Goal: Book appointment/travel/reservation

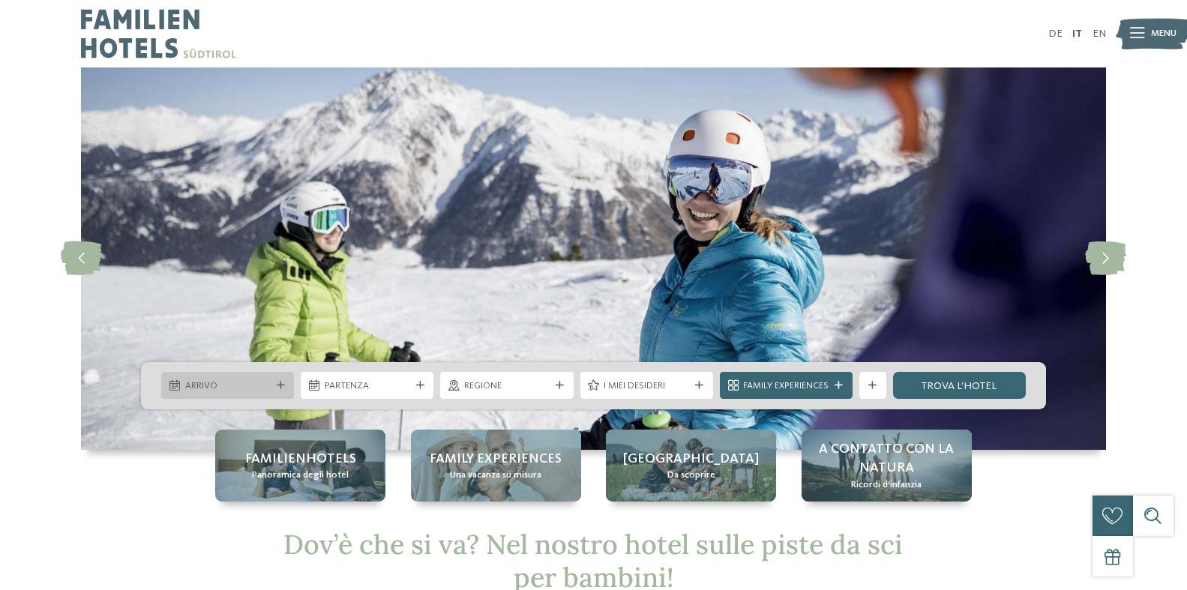
click at [274, 382] on div at bounding box center [280, 386] width 13 height 8
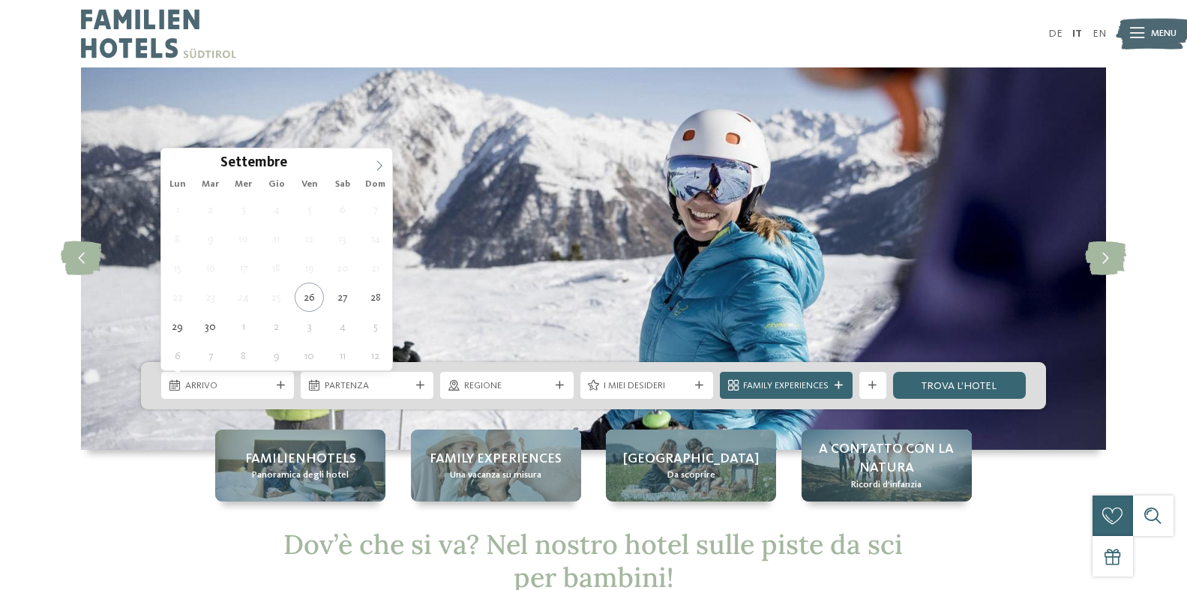
click at [373, 161] on span at bounding box center [379, 160] width 25 height 25
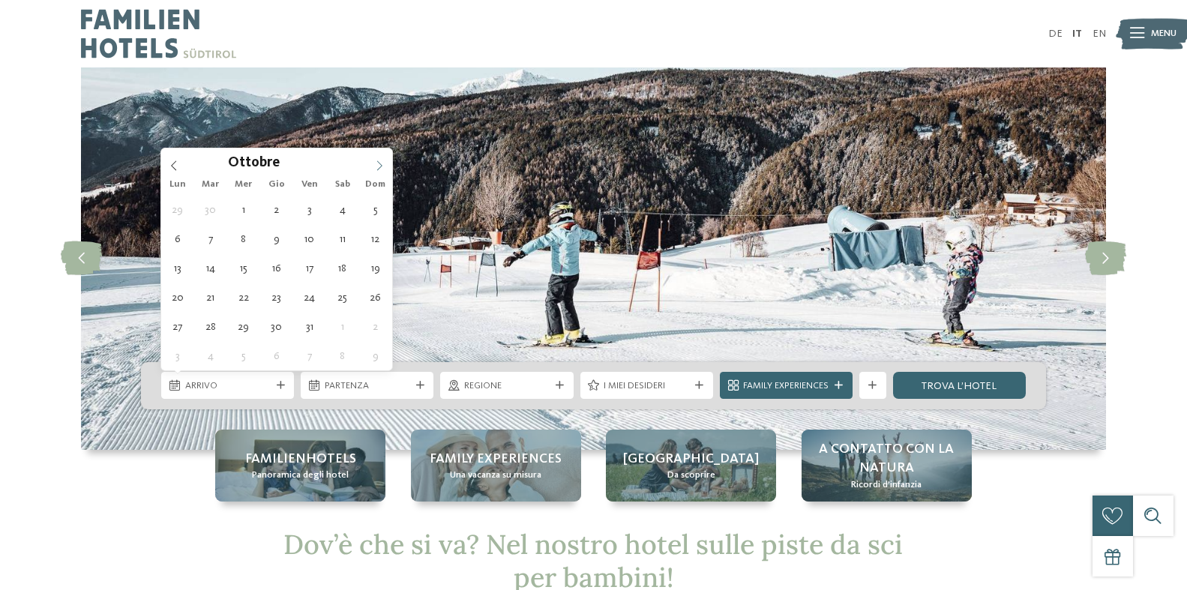
click at [373, 161] on span at bounding box center [379, 160] width 25 height 25
type div "[DATE]"
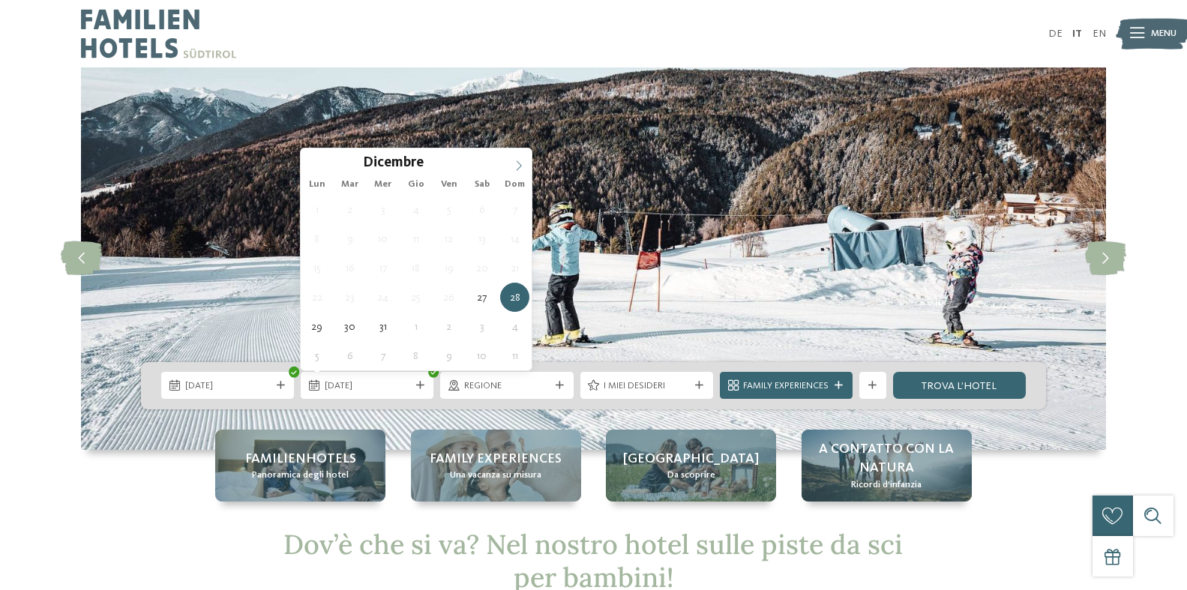
type input "****"
click at [520, 167] on icon at bounding box center [519, 165] width 10 height 10
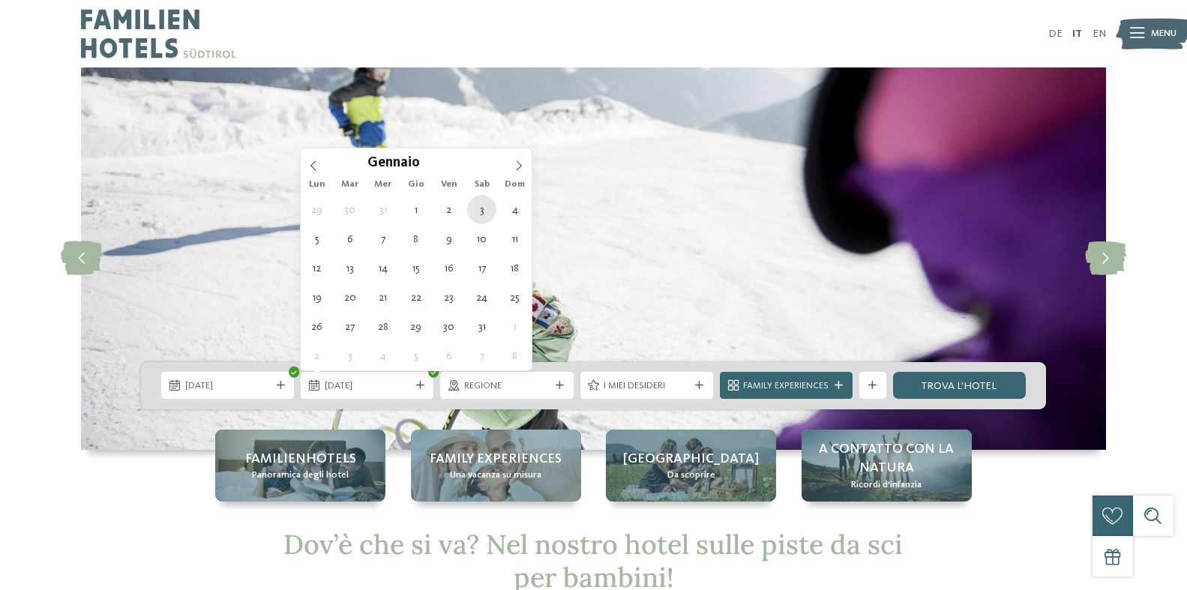
type div "[DATE]"
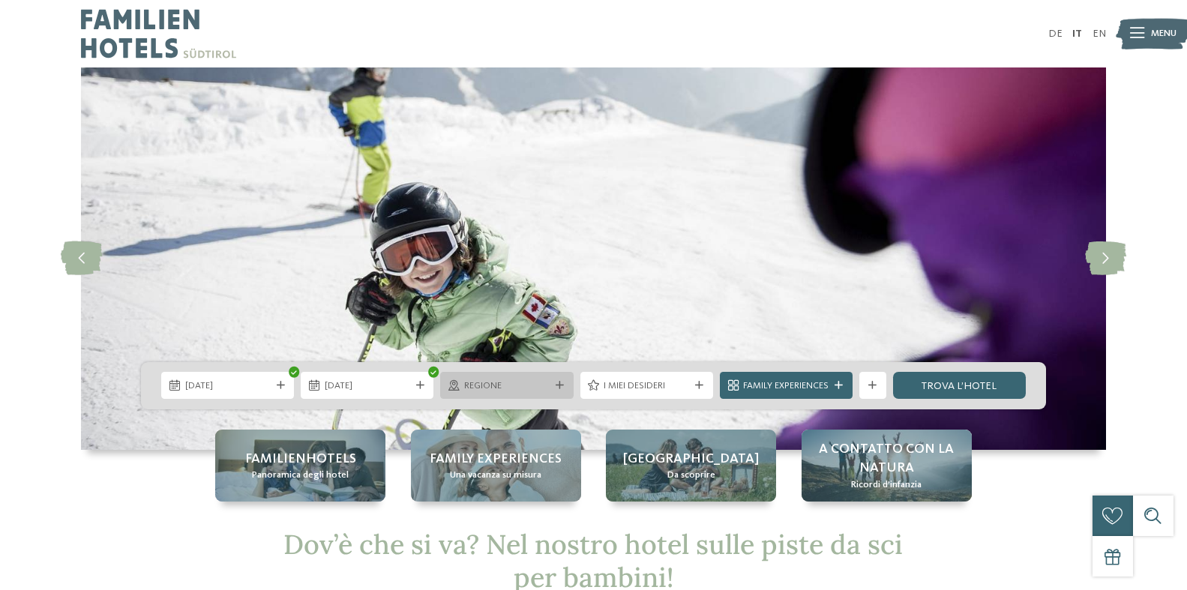
click at [535, 380] on span "Regione" at bounding box center [506, 385] width 85 height 13
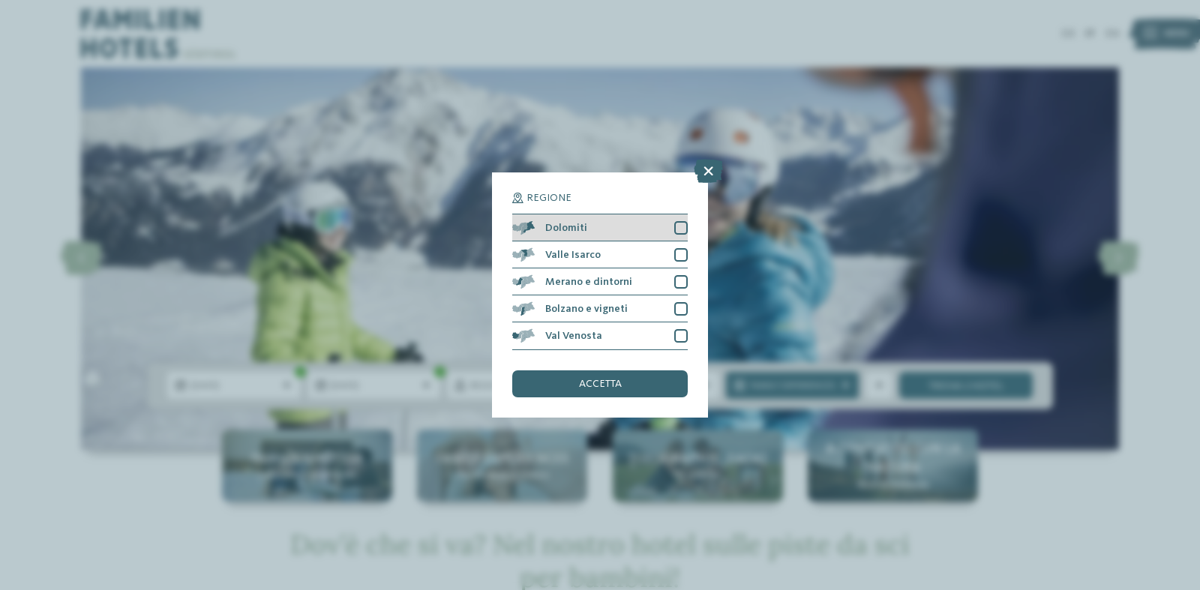
click at [683, 229] on div at bounding box center [680, 227] width 13 height 13
click at [636, 380] on div "accetta" at bounding box center [599, 383] width 175 height 27
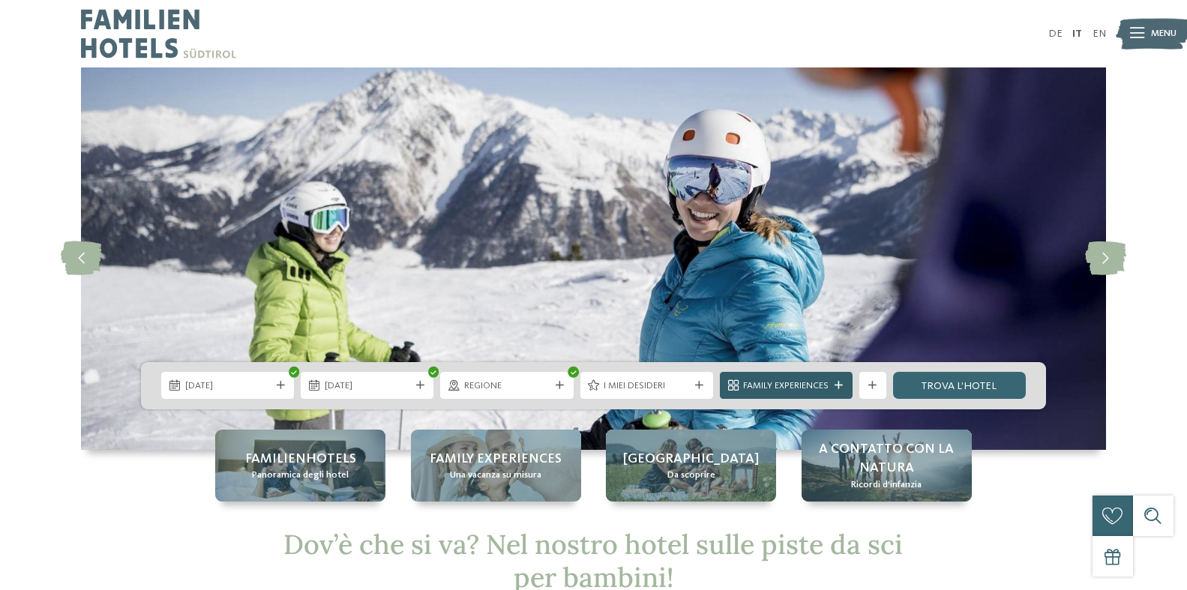
click at [751, 382] on span "Family Experiences" at bounding box center [785, 385] width 85 height 13
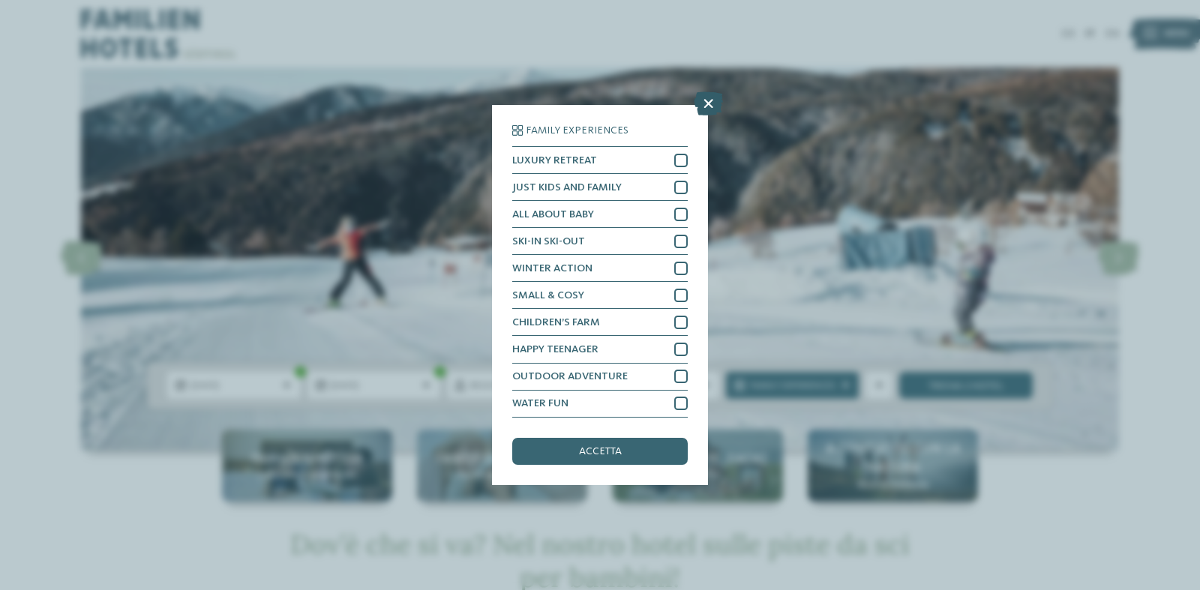
click at [707, 109] on icon at bounding box center [708, 104] width 29 height 24
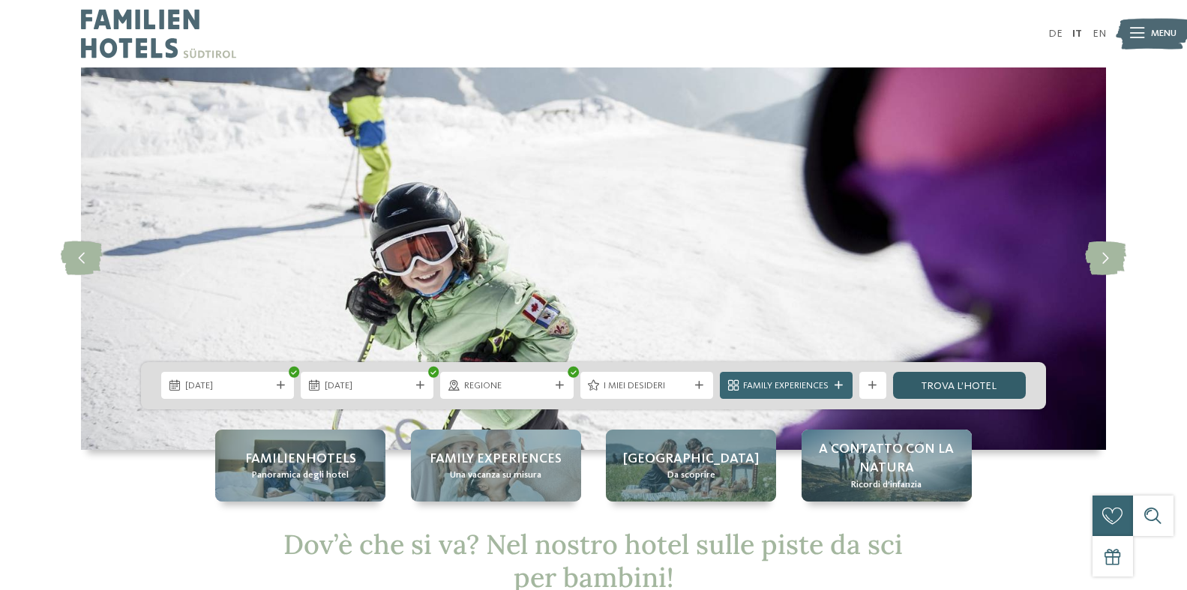
click at [946, 381] on link "trova l’hotel" at bounding box center [959, 385] width 133 height 27
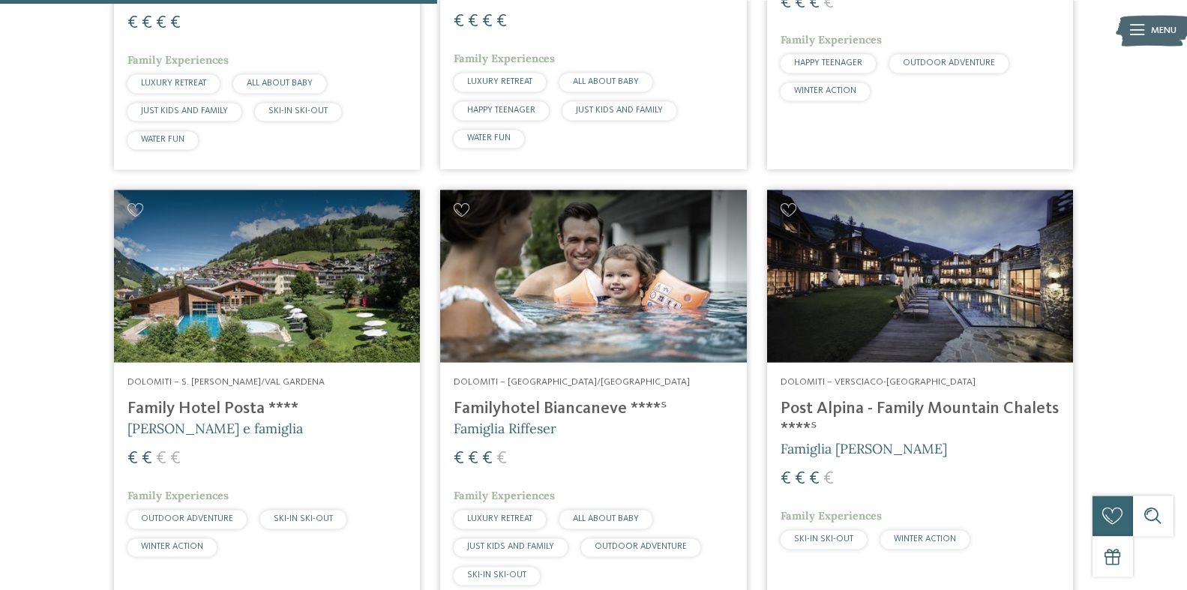
scroll to position [817, 0]
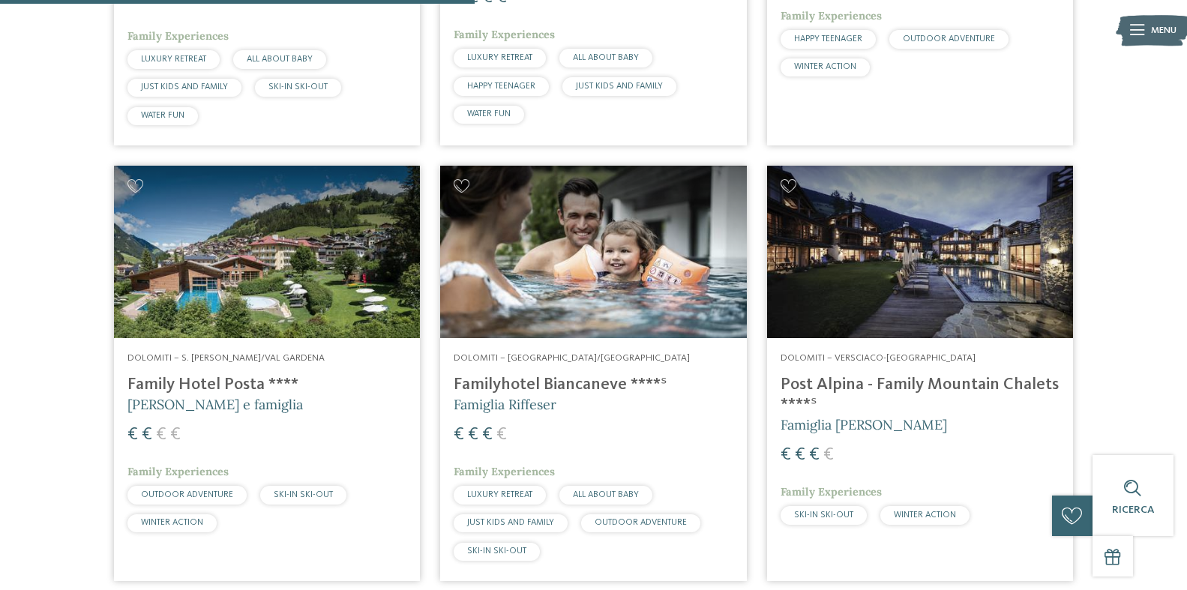
click at [268, 261] on img at bounding box center [267, 252] width 306 height 172
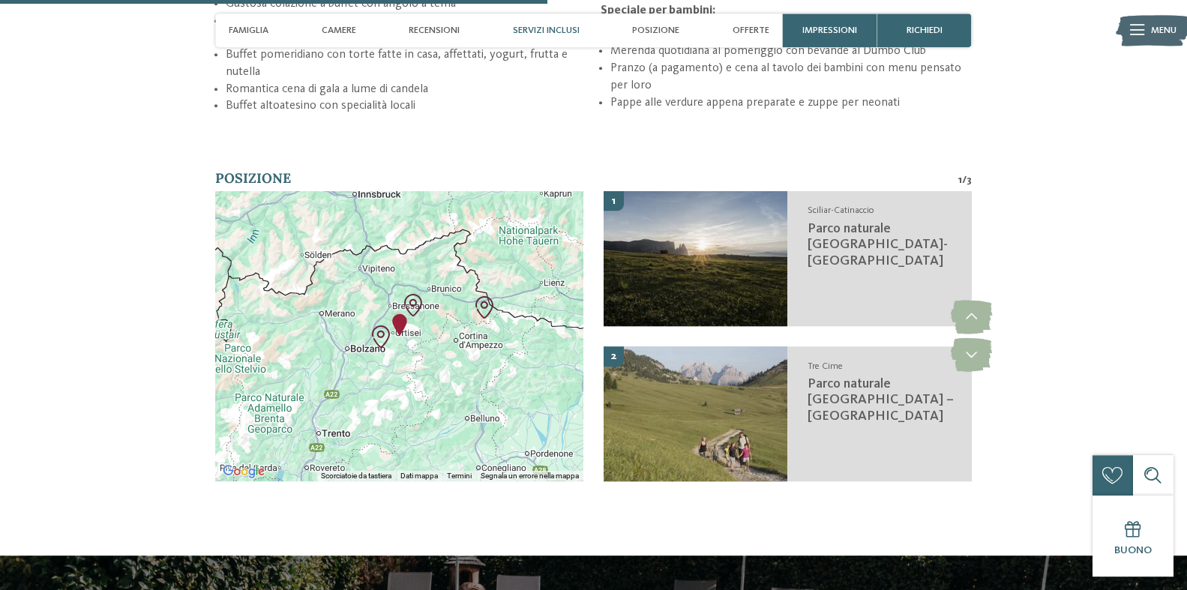
scroll to position [2295, 0]
